Goal: Task Accomplishment & Management: Manage account settings

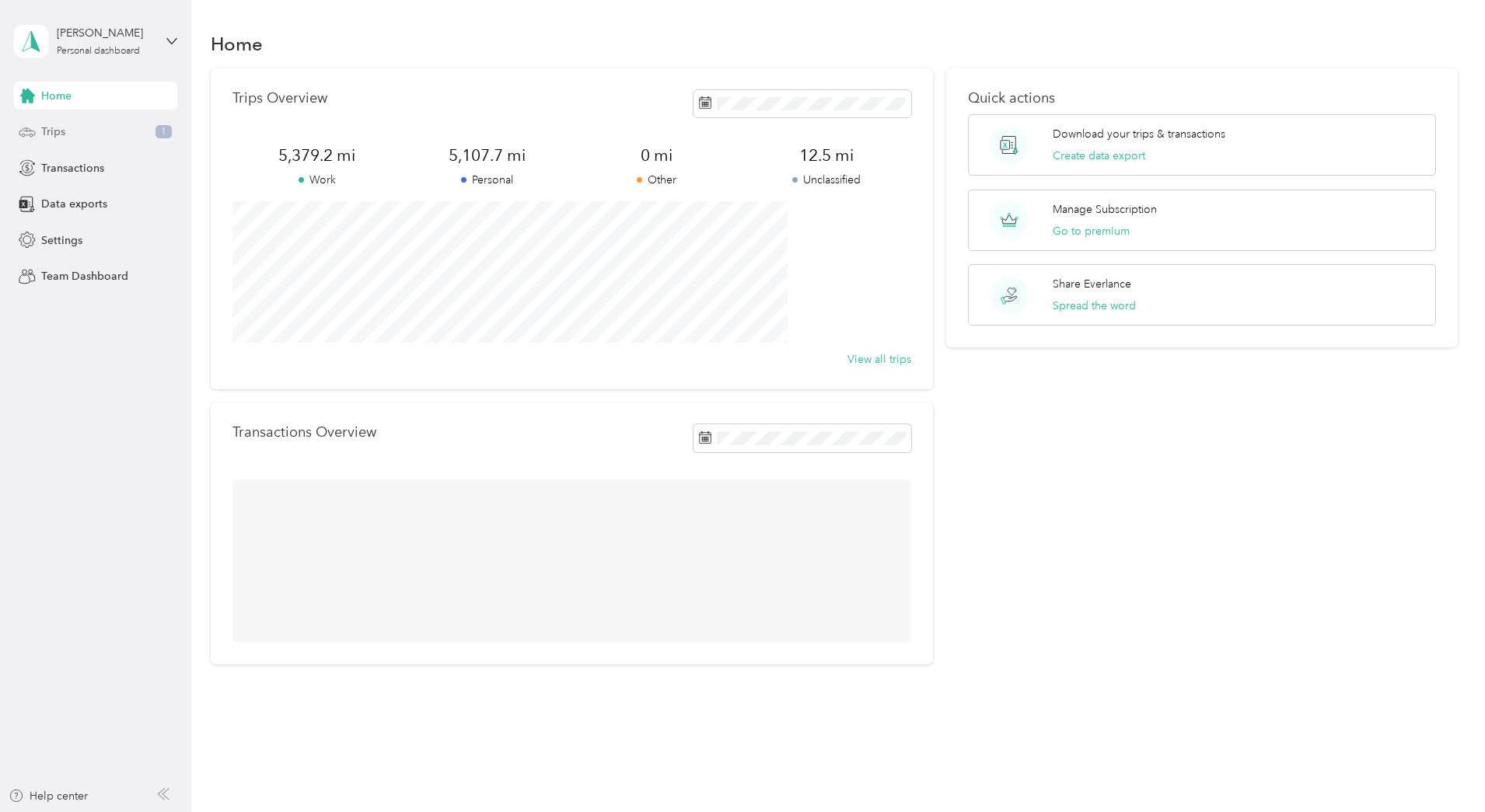
click at [44, 129] on span "Trips" at bounding box center [53, 132] width 24 height 16
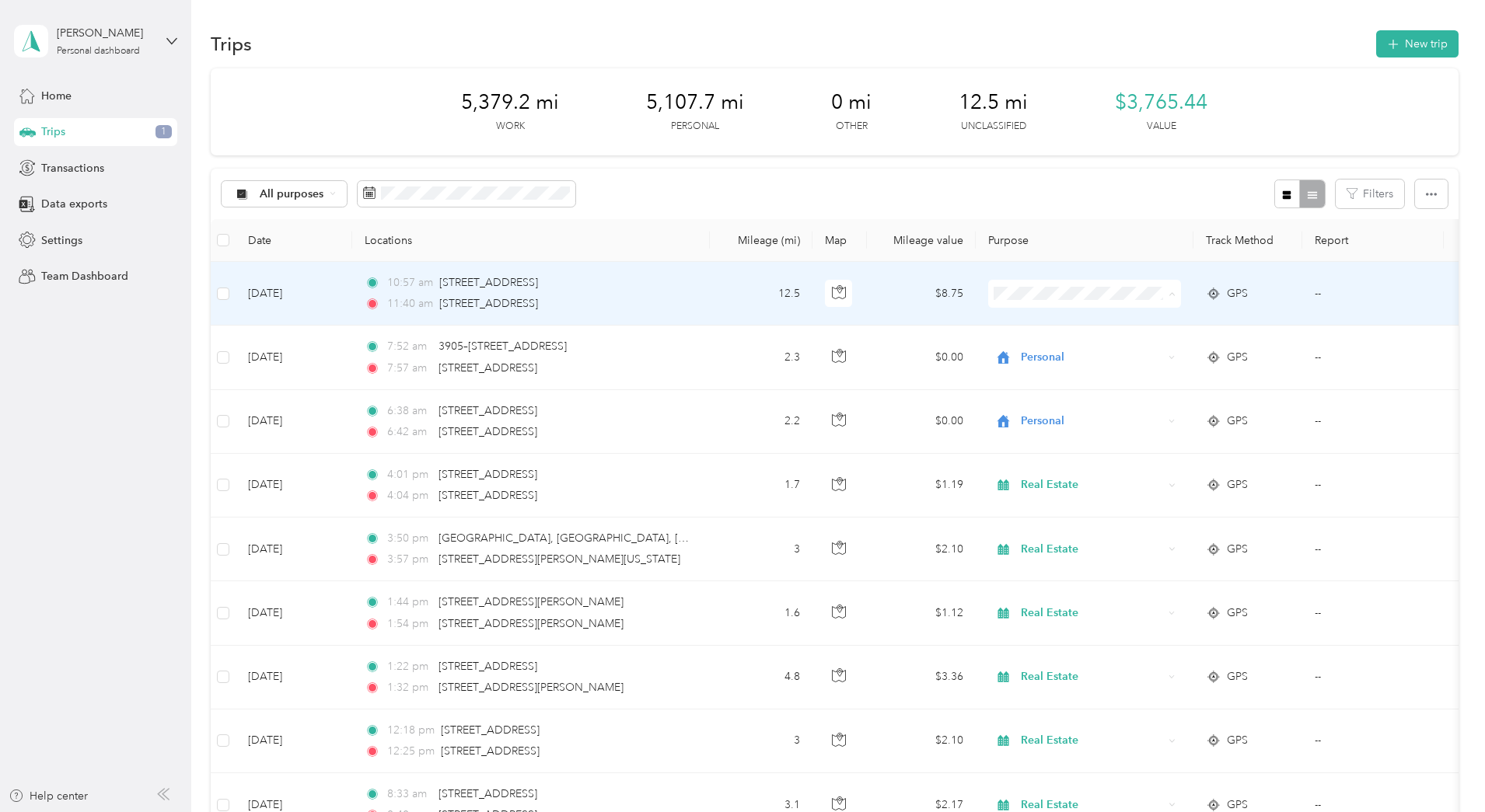
click at [1153, 347] on span "Personal" at bounding box center [1202, 349] width 144 height 16
